Goal: Task Accomplishment & Management: Use online tool/utility

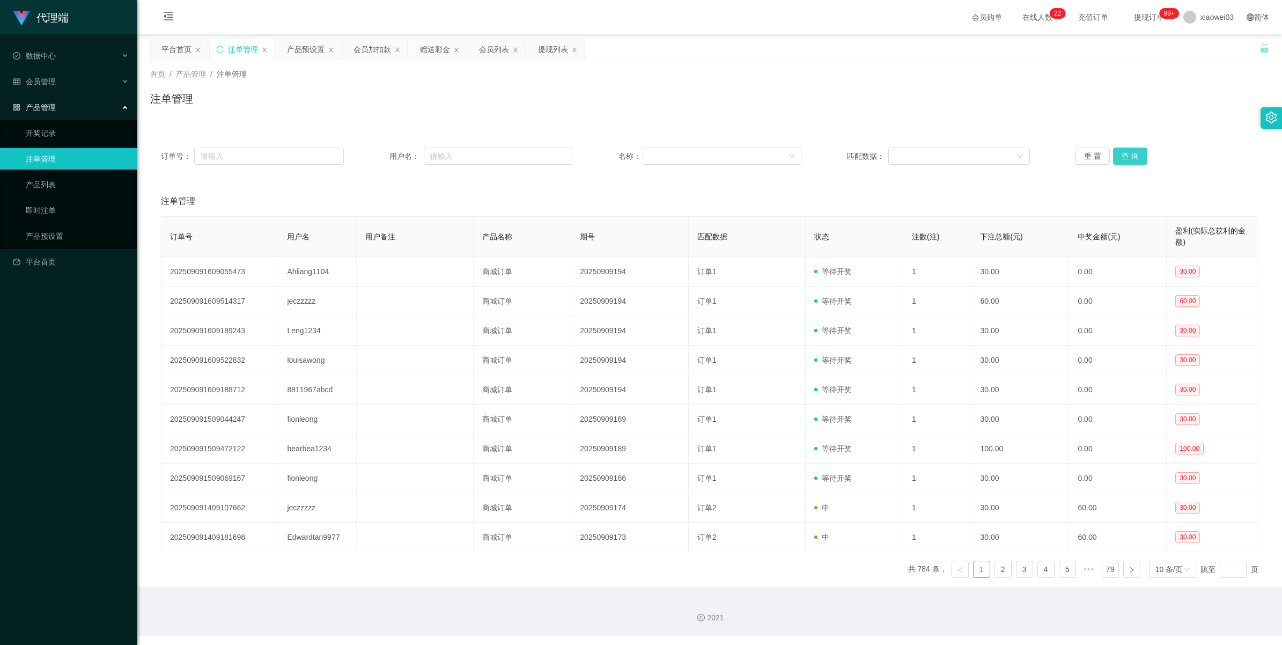
click at [373, 148] on button "查 询" at bounding box center [1130, 155] width 34 height 17
click at [373, 154] on button "查 询" at bounding box center [1130, 155] width 34 height 17
click at [373, 157] on button "查 询" at bounding box center [1130, 155] width 34 height 17
click at [306, 46] on div "产品预设置" at bounding box center [306, 49] width 38 height 20
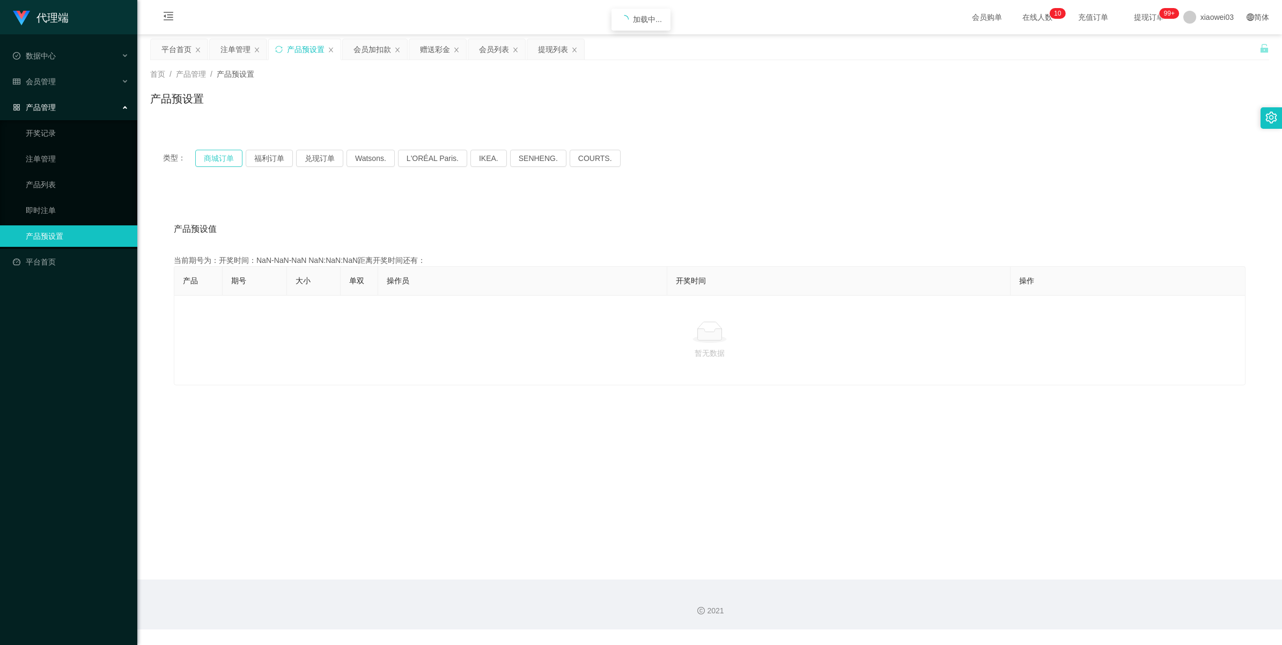
click at [221, 164] on button "商城订单" at bounding box center [218, 158] width 47 height 17
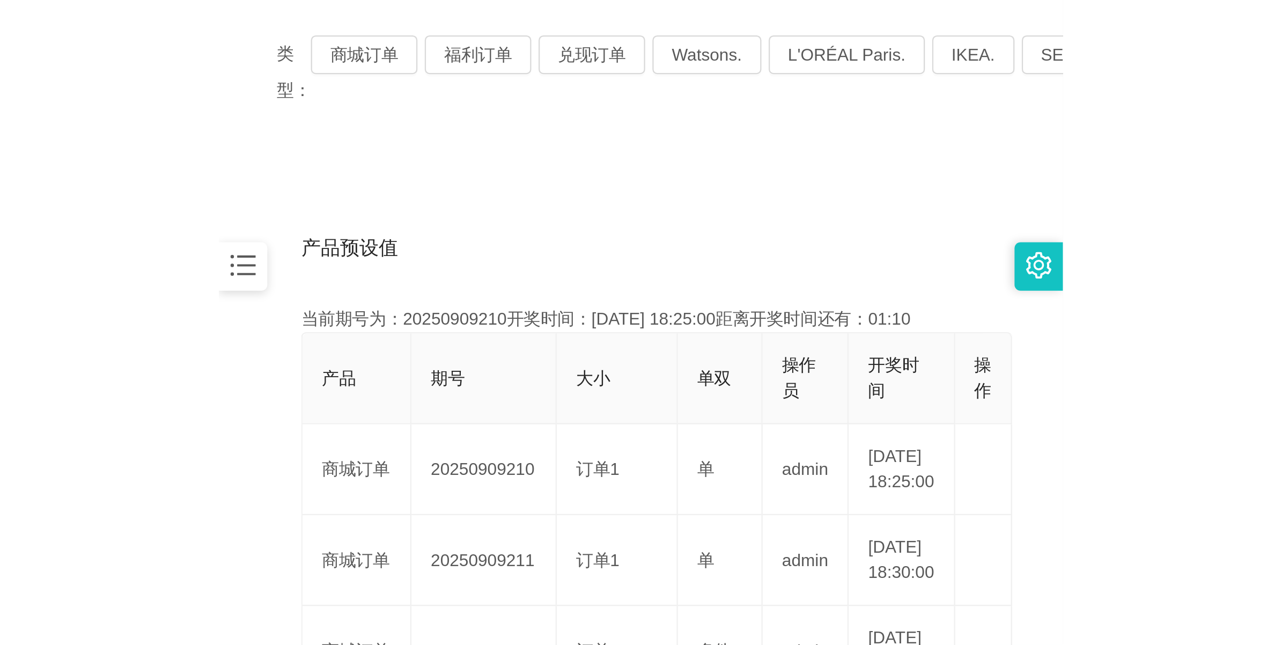
scroll to position [201, 0]
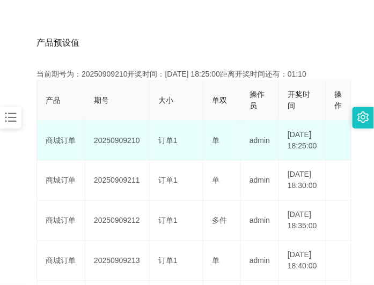
click at [115, 145] on td "20250909210" at bounding box center [117, 141] width 64 height 40
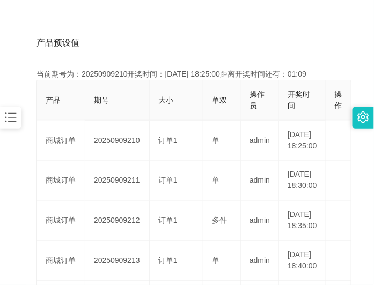
copy td "20250909210"
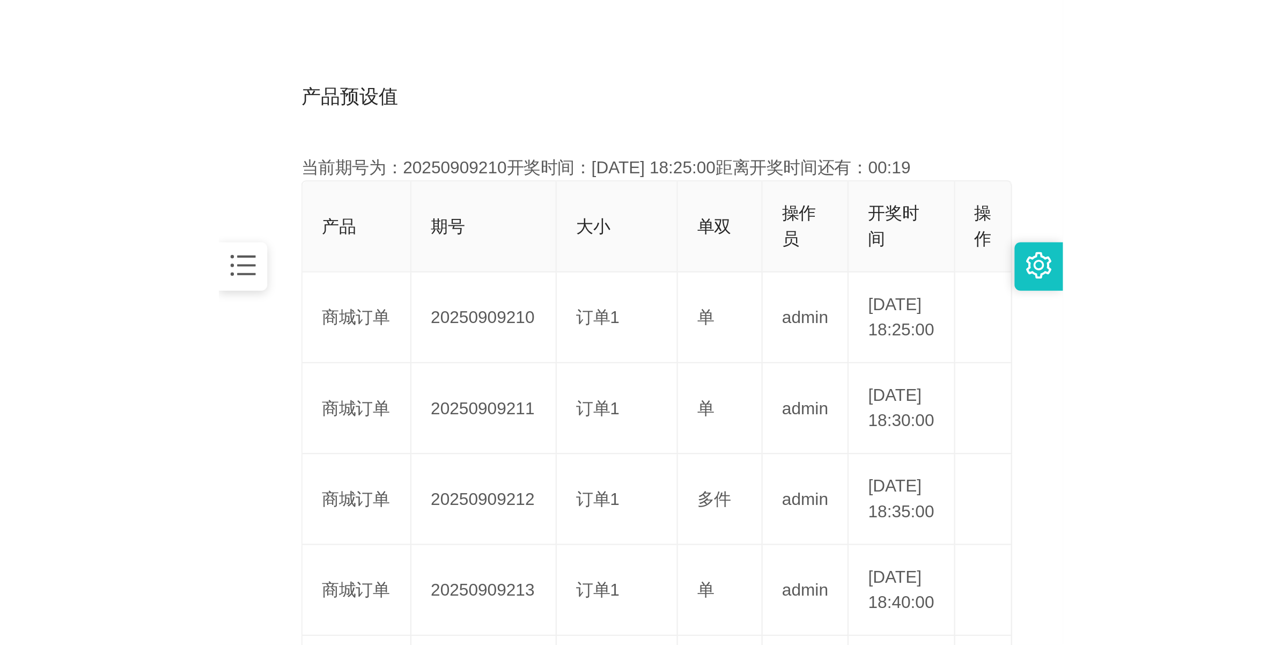
scroll to position [39, 0]
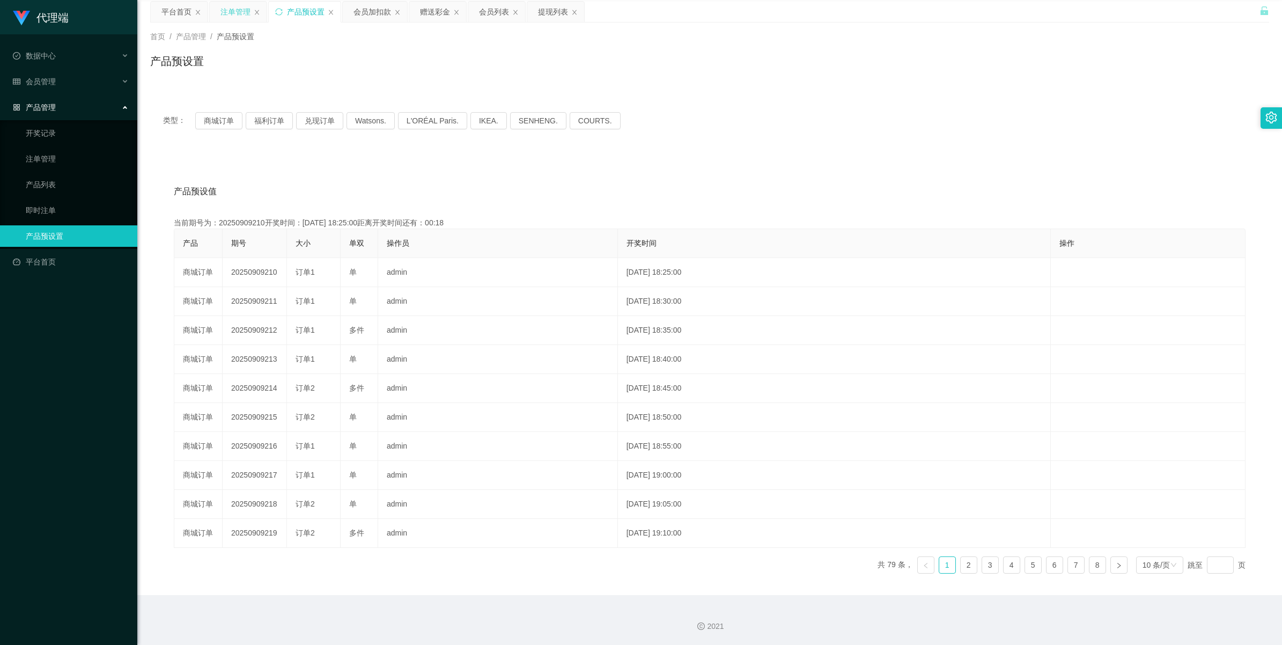
click at [228, 14] on div "注单管理" at bounding box center [235, 12] width 30 height 20
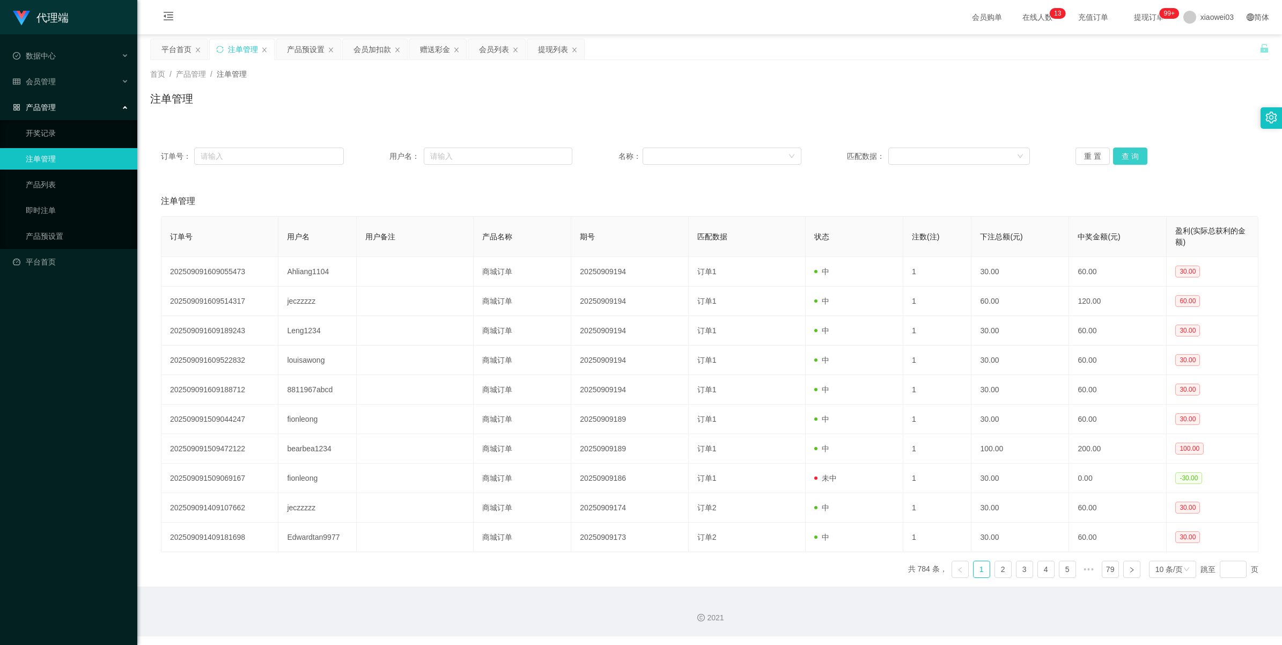
click at [373, 157] on button "查 询" at bounding box center [1130, 155] width 34 height 17
click at [373, 157] on div "重 置 查 询" at bounding box center [1166, 155] width 183 height 17
click at [373, 157] on button "查 询" at bounding box center [1136, 155] width 46 height 17
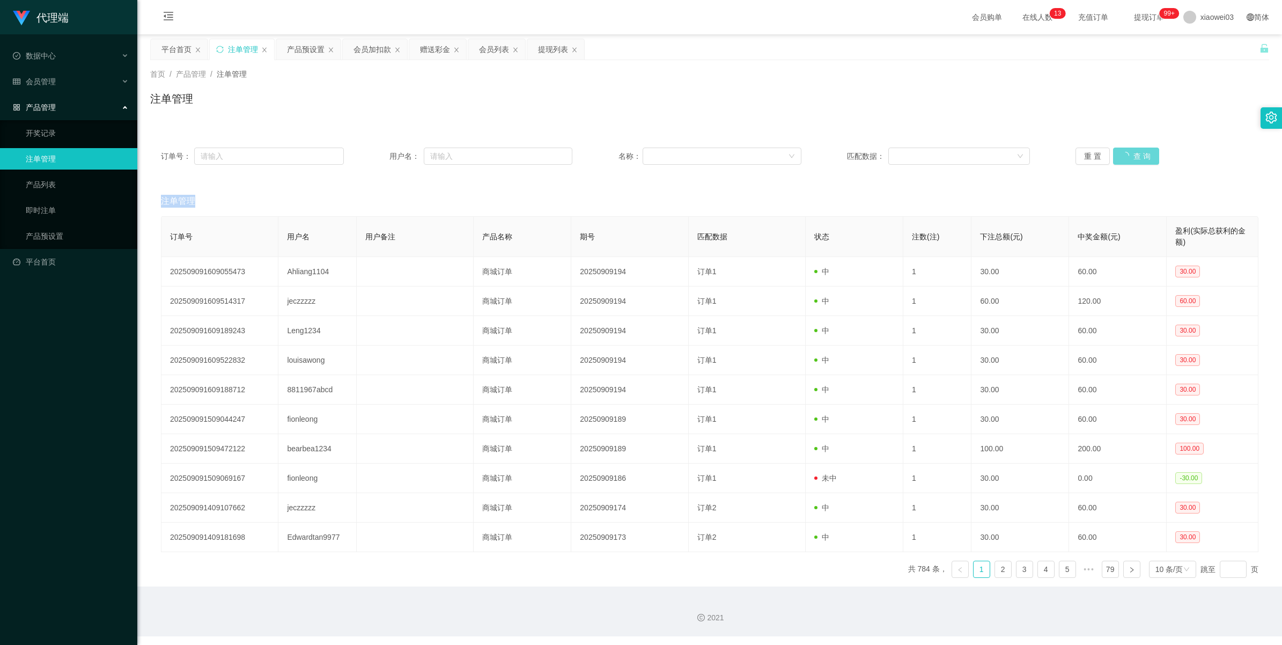
click at [373, 157] on div "重 置 查 询" at bounding box center [1166, 155] width 183 height 17
click at [373, 157] on button "查 询" at bounding box center [1136, 155] width 46 height 17
click at [373, 157] on div "重 置 查 询" at bounding box center [1166, 155] width 183 height 17
click at [373, 157] on button "查 询" at bounding box center [1136, 155] width 46 height 17
click at [373, 157] on div "重 置 查 询" at bounding box center [1166, 155] width 183 height 17
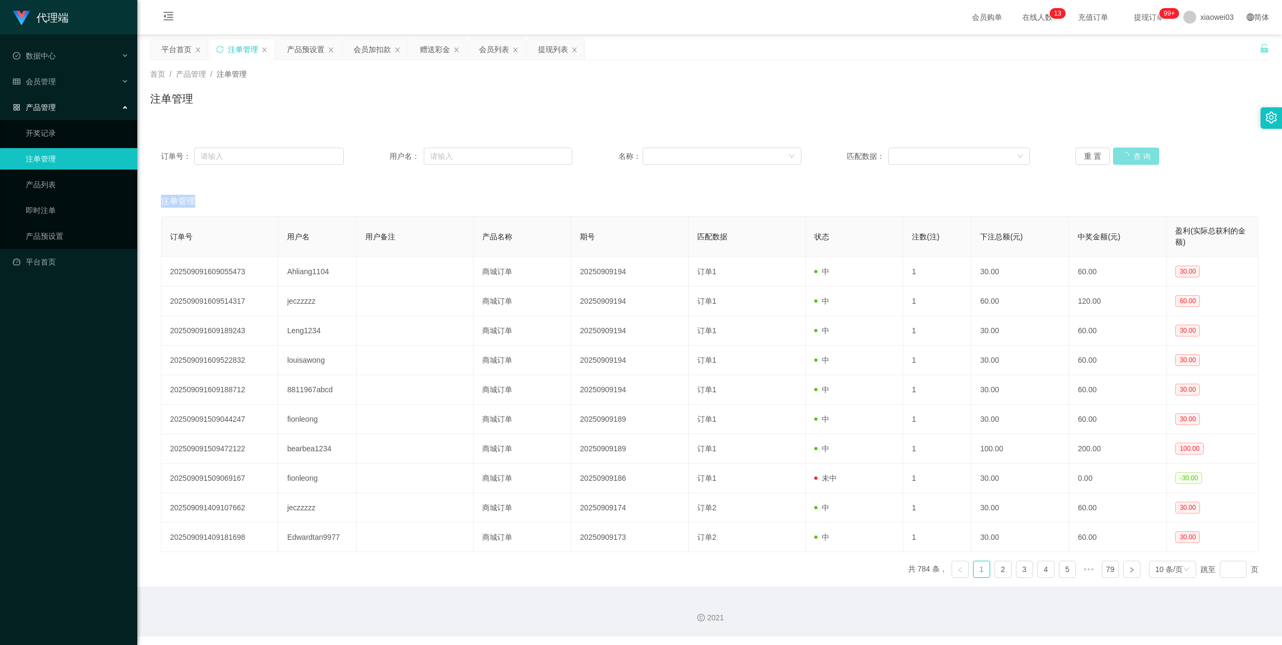
click at [373, 157] on button "查 询" at bounding box center [1136, 155] width 46 height 17
click at [373, 157] on div "重 置 查 询" at bounding box center [1166, 155] width 183 height 17
click at [373, 157] on button "查 询" at bounding box center [1130, 155] width 34 height 17
click at [373, 157] on div "重 置 查 询" at bounding box center [1166, 155] width 183 height 17
click at [373, 157] on button "查 询" at bounding box center [1136, 155] width 46 height 17
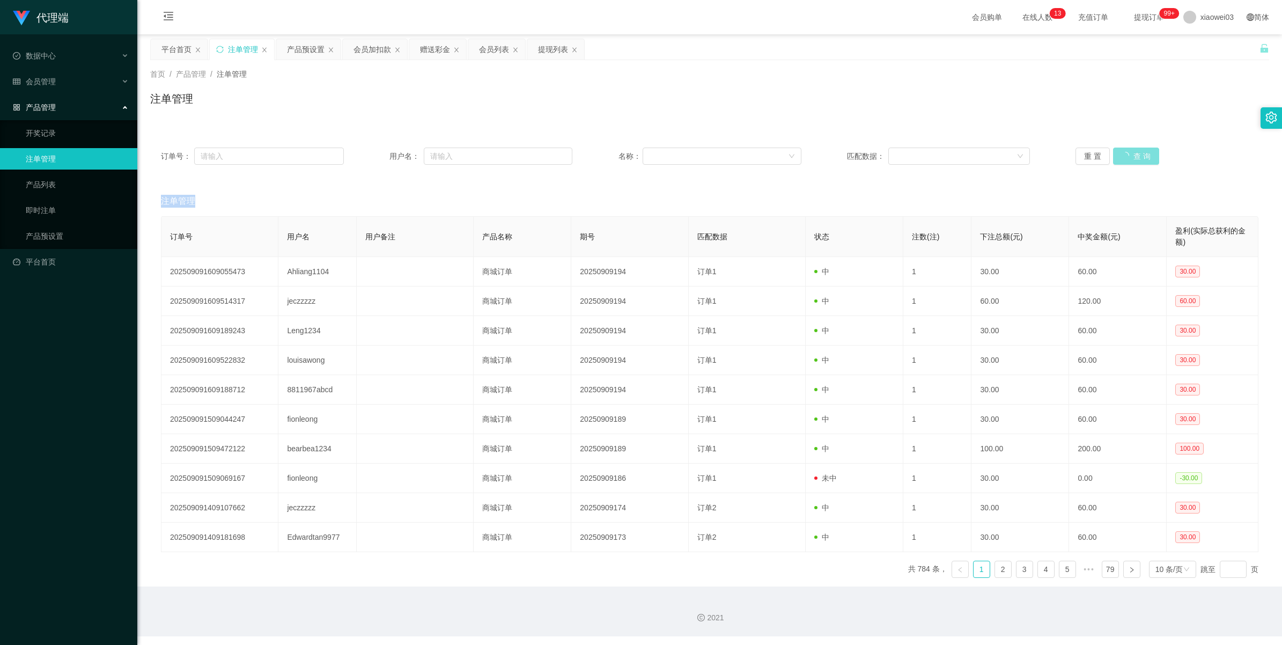
click at [373, 157] on div "重 置 查 询" at bounding box center [1166, 155] width 183 height 17
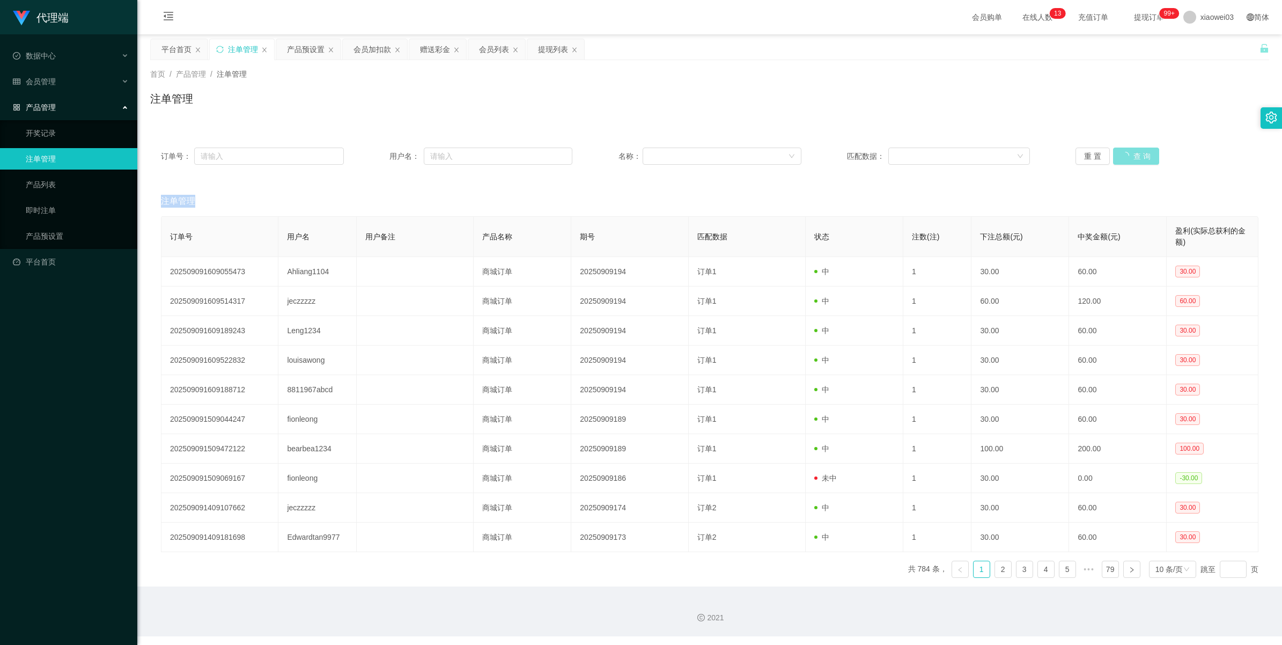
click at [373, 157] on div "重 置 查 询" at bounding box center [1166, 155] width 183 height 17
click at [373, 156] on div "重 置 查 询" at bounding box center [1166, 155] width 183 height 17
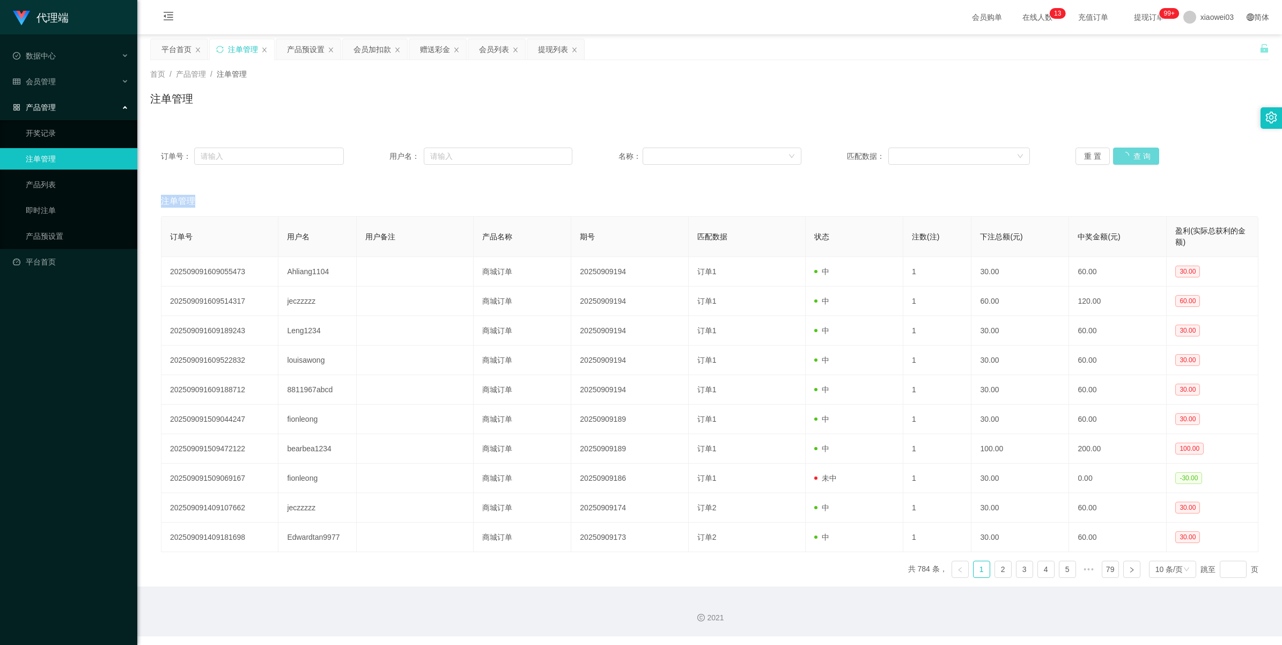
click at [373, 156] on div "重 置 查 询" at bounding box center [1166, 155] width 183 height 17
click at [373, 156] on button "重 置" at bounding box center [1092, 155] width 34 height 17
click at [373, 154] on button "查 询" at bounding box center [1130, 155] width 34 height 17
click at [373, 152] on button "查 询" at bounding box center [1130, 155] width 34 height 17
click at [373, 147] on button "查 询" at bounding box center [1130, 155] width 34 height 17
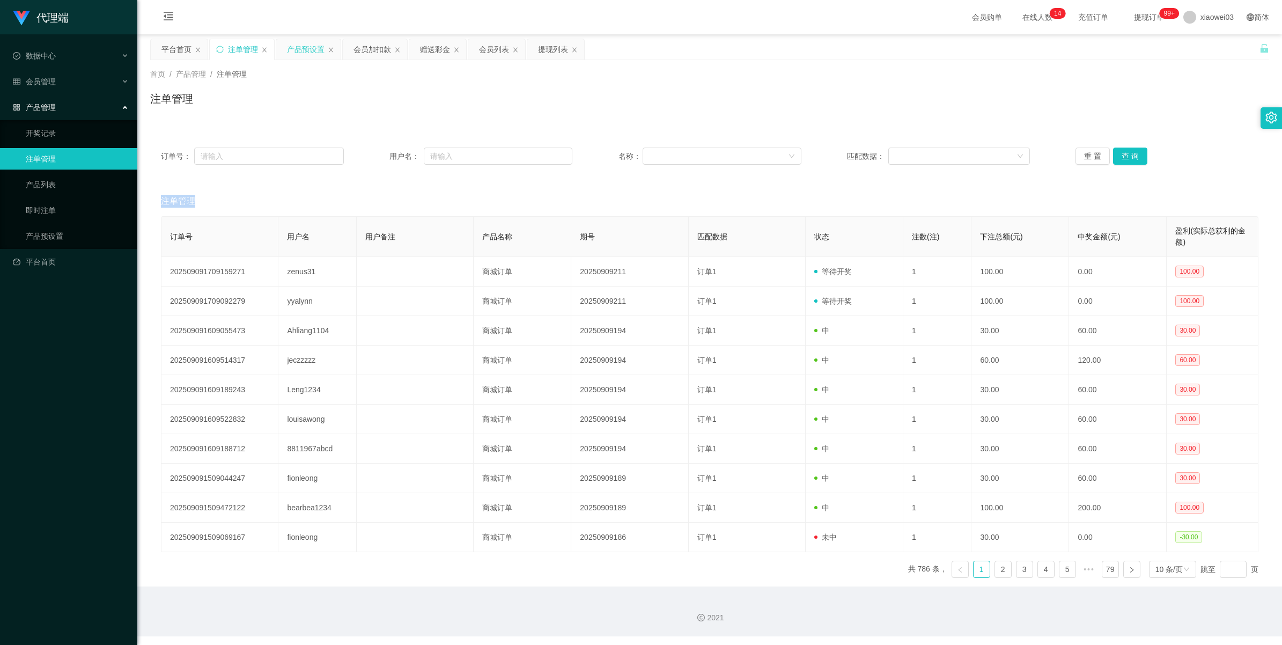
click at [307, 46] on div "产品预设置" at bounding box center [306, 49] width 38 height 20
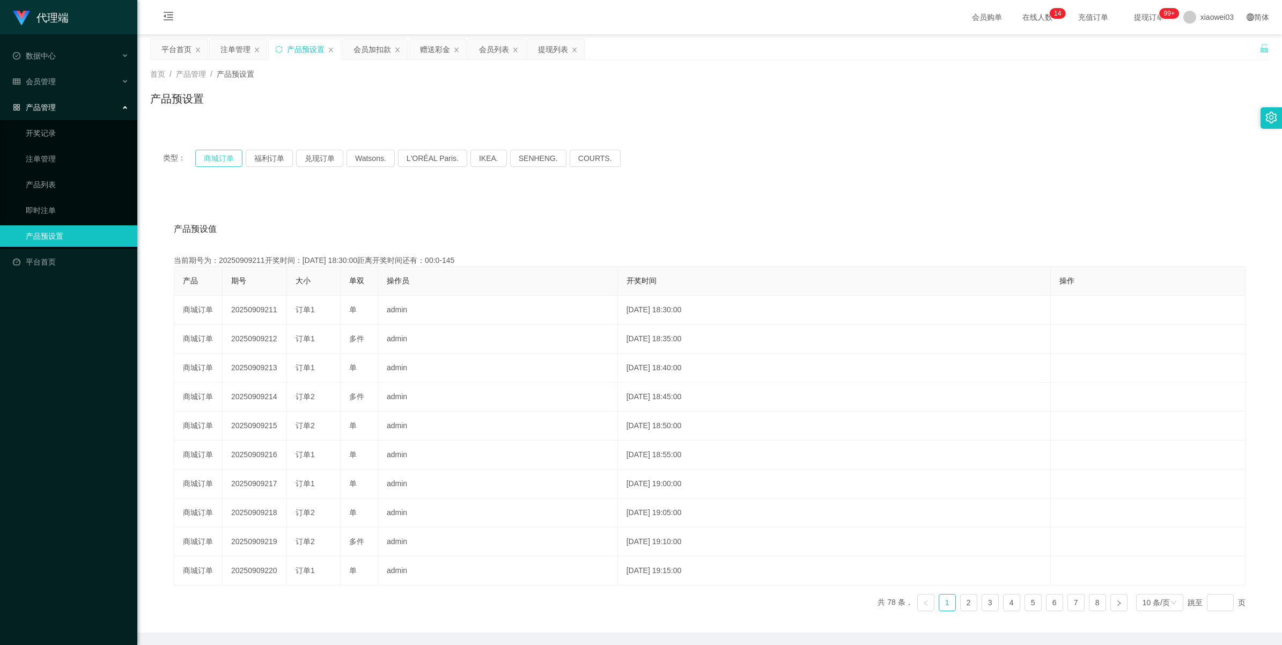
click at [215, 161] on button "商城订单" at bounding box center [218, 158] width 47 height 17
click at [236, 50] on div "注单管理" at bounding box center [235, 49] width 30 height 20
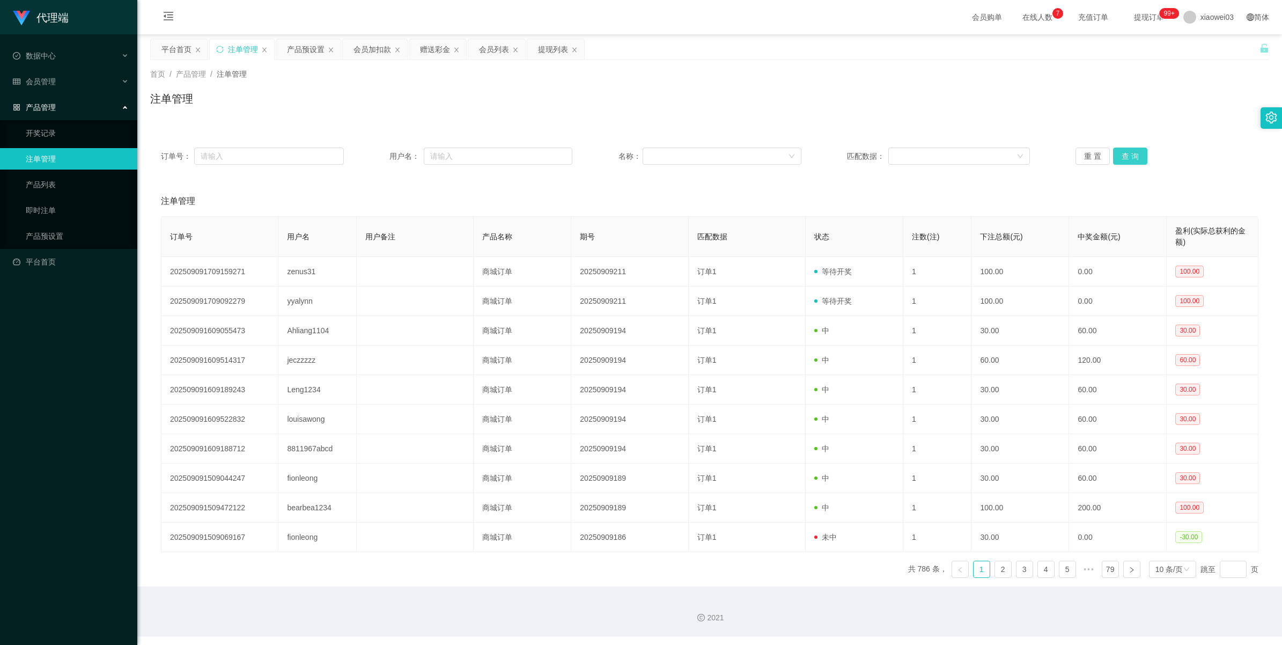
click at [373, 156] on button "查 询" at bounding box center [1130, 155] width 34 height 17
